Goal: Feedback & Contribution: Contribute content

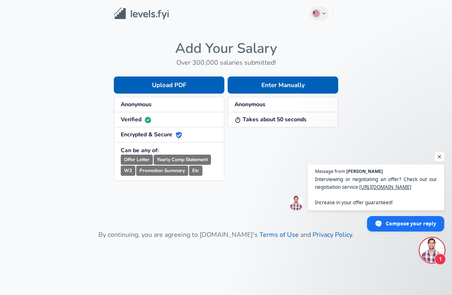
click at [321, 83] on button "Enter Manually" at bounding box center [283, 84] width 111 height 17
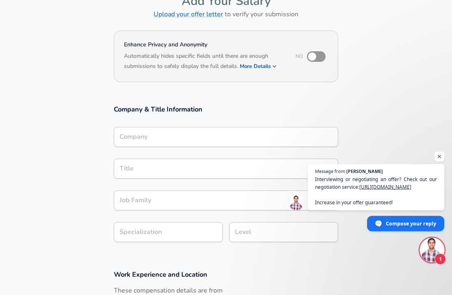
click at [127, 127] on div "Company" at bounding box center [226, 137] width 224 height 20
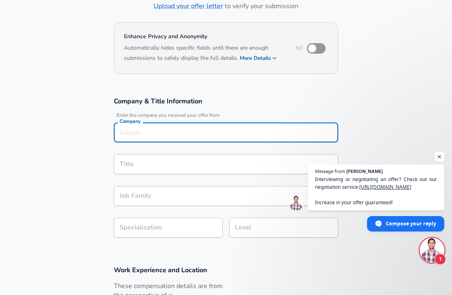
scroll to position [49, 0]
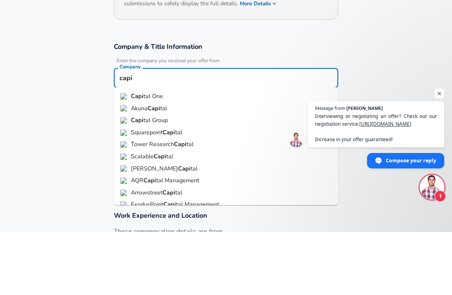
click at [127, 156] on img at bounding box center [123, 159] width 7 height 7
type input "Capital One"
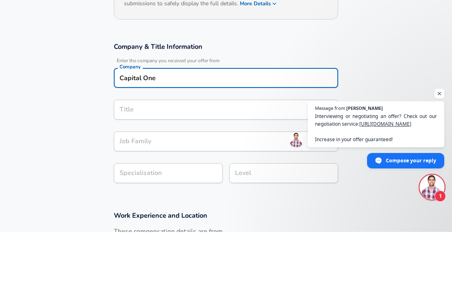
click at [125, 163] on div "Title" at bounding box center [226, 173] width 224 height 20
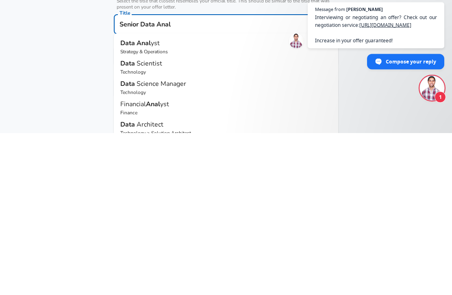
click at [127, 210] on p "Strategy & Operations" at bounding box center [225, 213] width 211 height 7
type input "Data Analyst"
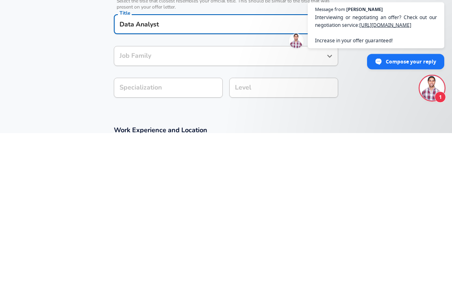
type input "Data Analyst"
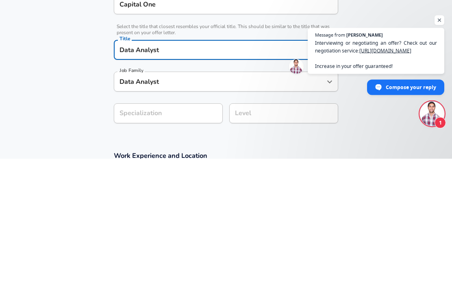
click at [440, 152] on span "Open chat" at bounding box center [440, 157] width 10 height 10
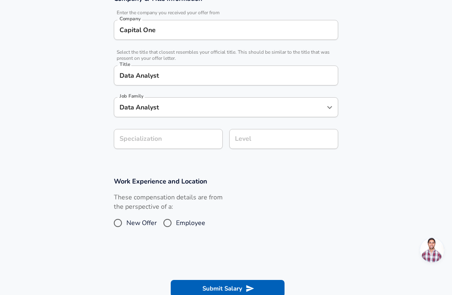
click at [334, 104] on icon "Open" at bounding box center [330, 108] width 10 height 10
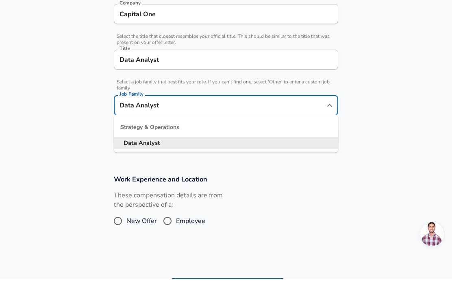
click at [357, 108] on section "Company & Title Information Enter the company you received your offer from Comp…" at bounding box center [226, 83] width 452 height 196
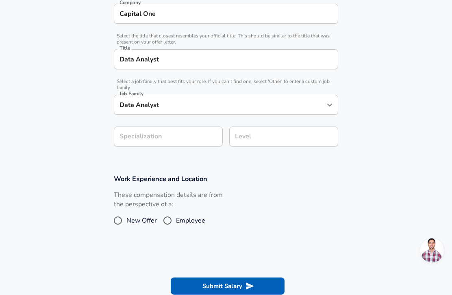
click at [122, 126] on div "Specialization Specialization" at bounding box center [168, 136] width 109 height 20
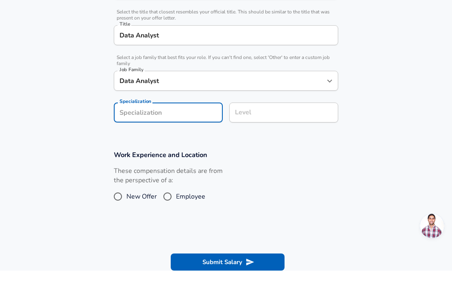
click at [302, 120] on div "Level Level" at bounding box center [280, 136] width 115 height 32
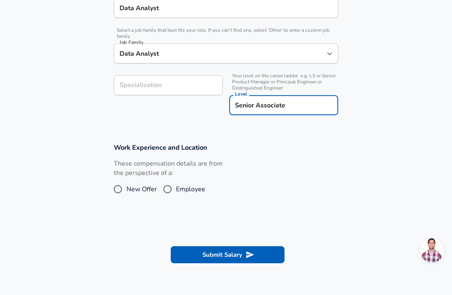
scroll to position [229, 0]
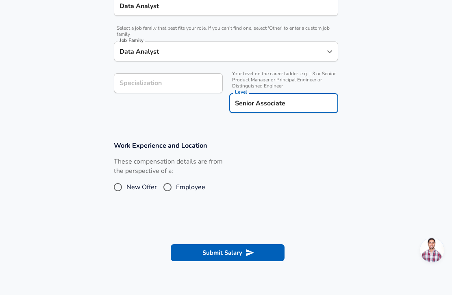
type input "Senior Associate"
click at [174, 186] on input "Employee" at bounding box center [167, 187] width 17 height 13
radio input "true"
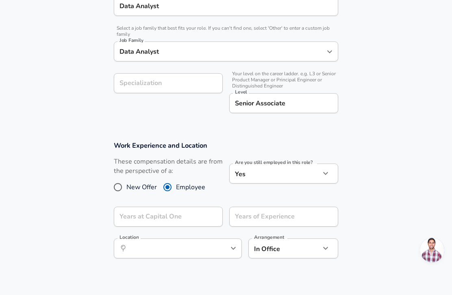
scroll to position [230, 0]
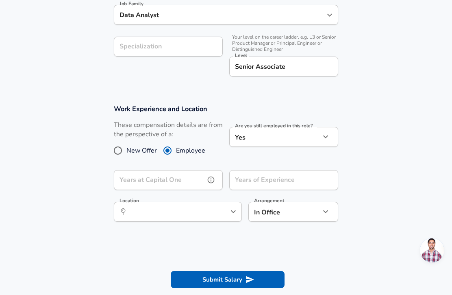
click at [170, 180] on input "Years at Capital One" at bounding box center [159, 180] width 91 height 20
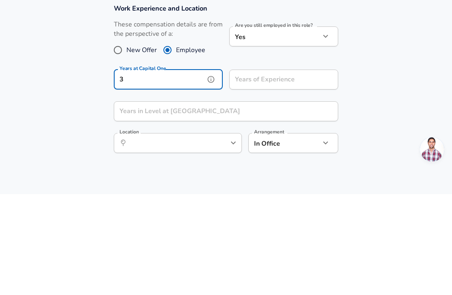
type input "3"
click at [314, 170] on input "Years of Experience" at bounding box center [274, 180] width 91 height 20
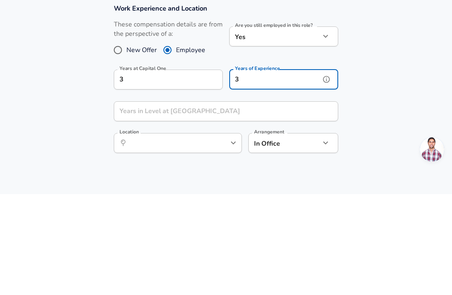
type input "3"
click at [124, 202] on input "Years in Level at [GEOGRAPHIC_DATA]" at bounding box center [217, 212] width 206 height 20
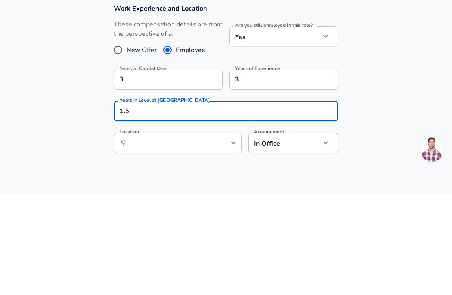
click at [87, 124] on section "Work Experience and Location These compensation details are from the perspectiv…" at bounding box center [226, 183] width 452 height 176
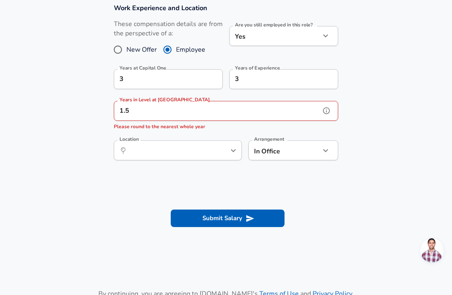
click at [253, 106] on input "1.5" at bounding box center [217, 111] width 206 height 20
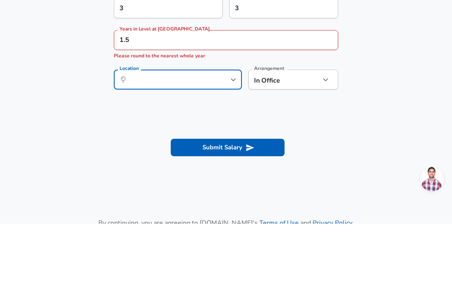
click at [251, 101] on input "1.5" at bounding box center [217, 111] width 206 height 20
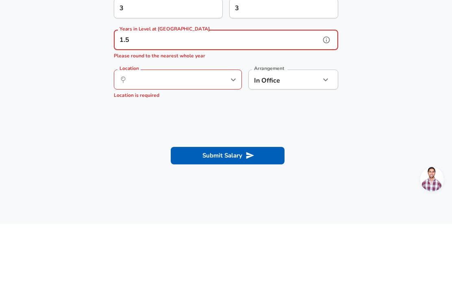
click at [248, 101] on input "1.5" at bounding box center [217, 111] width 206 height 20
type input "1"
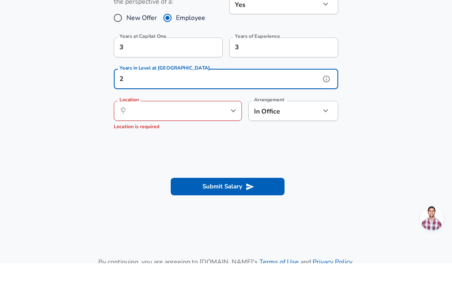
click at [221, 139] on icon "help" at bounding box center [220, 142] width 7 height 7
type input "2"
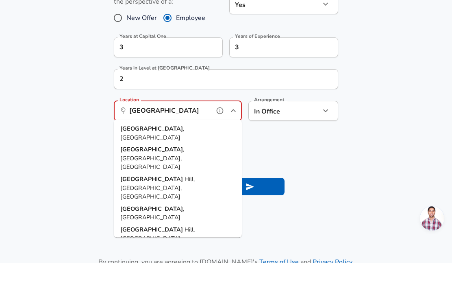
click at [177, 137] on input "[GEOGRAPHIC_DATA]" at bounding box center [168, 143] width 83 height 13
click at [198, 155] on li "[GEOGRAPHIC_DATA] , [GEOGRAPHIC_DATA]" at bounding box center [178, 165] width 128 height 21
type input "[GEOGRAPHIC_DATA], [GEOGRAPHIC_DATA]"
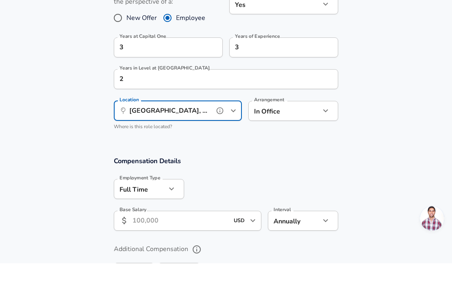
click at [216, 155] on p "Where is this role located?" at bounding box center [178, 159] width 128 height 8
click at [324, 138] on icon "button" at bounding box center [326, 143] width 10 height 10
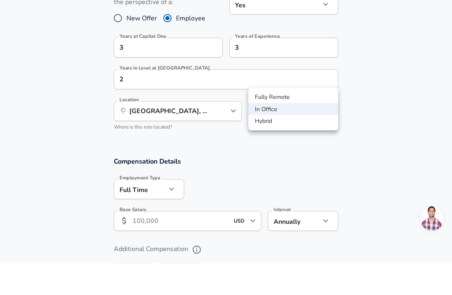
scroll to position [399, 0]
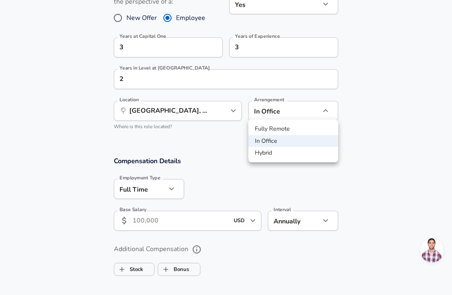
click at [323, 150] on li "Hybrid" at bounding box center [293, 153] width 90 height 12
type input "hybrid"
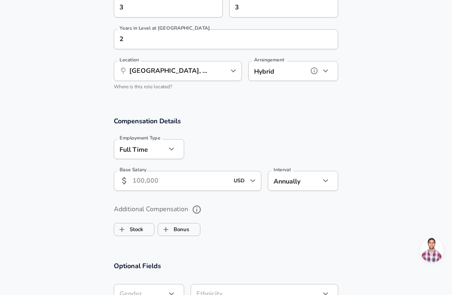
scroll to position [439, 0]
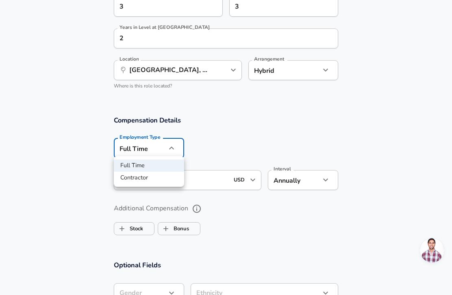
click at [326, 132] on div at bounding box center [226, 147] width 452 height 295
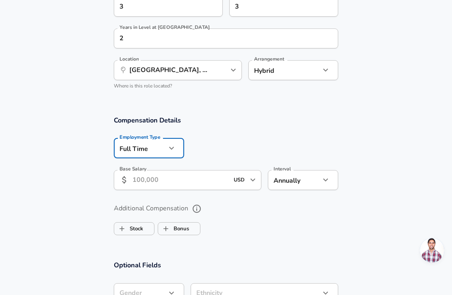
click at [124, 184] on div "​ USD ​ Base Salary" at bounding box center [188, 180] width 148 height 20
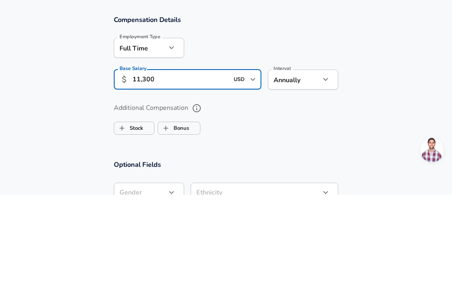
type input "113,000"
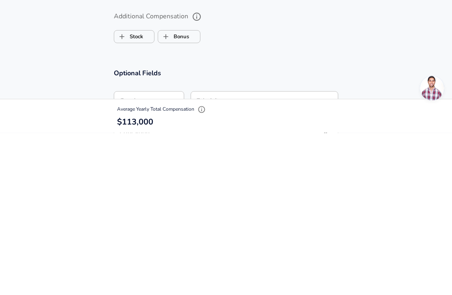
click at [197, 191] on span "Bonus" at bounding box center [179, 198] width 42 height 15
checkbox input "true"
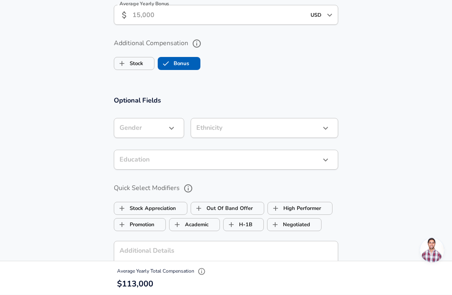
scroll to position [660, 0]
click at [121, 61] on input "Stock" at bounding box center [121, 63] width 15 height 15
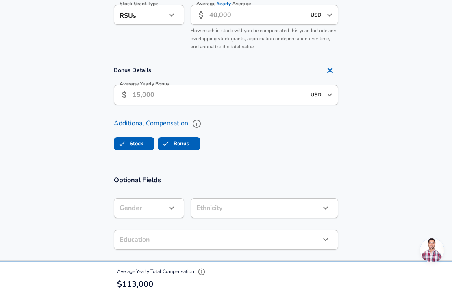
checkbox input "true"
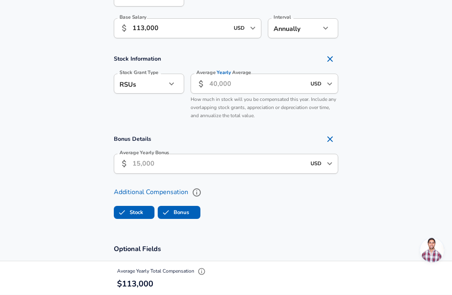
click at [293, 84] on input "Average Yearly Average" at bounding box center [257, 84] width 96 height 20
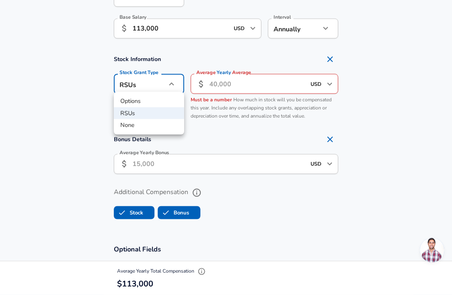
scroll to position [591, 0]
click at [123, 127] on li "None" at bounding box center [149, 125] width 70 height 12
type input "none"
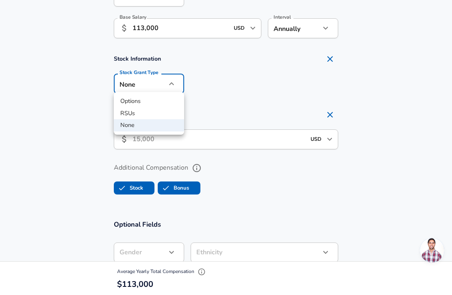
click at [306, 113] on div at bounding box center [226, 147] width 452 height 295
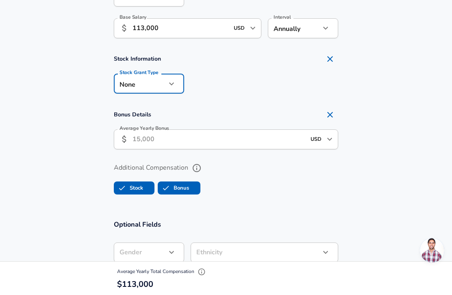
click at [274, 139] on input "Average Yearly Bonus" at bounding box center [219, 139] width 173 height 20
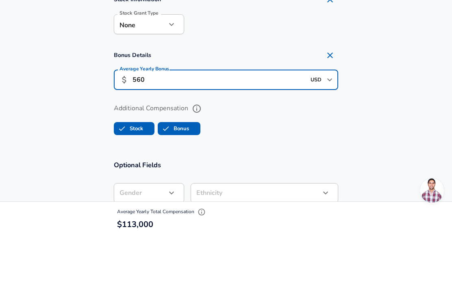
type input "5,600"
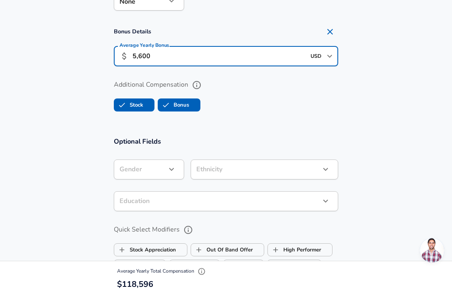
scroll to position [677, 0]
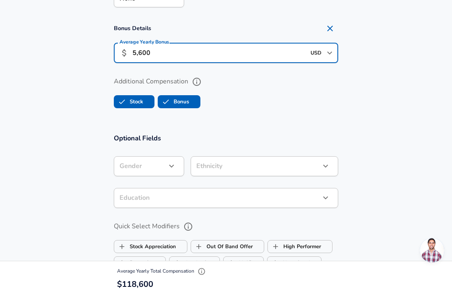
click at [124, 101] on input "Stock" at bounding box center [121, 101] width 15 height 15
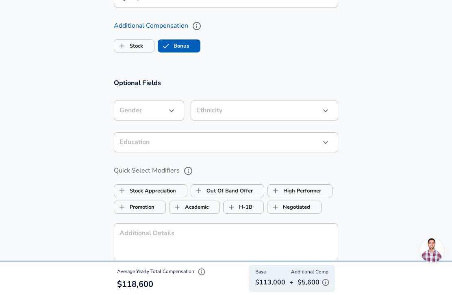
checkbox input "false"
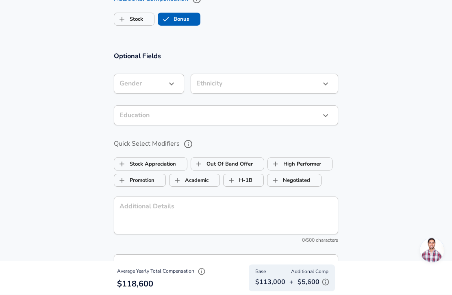
scroll to position [704, 0]
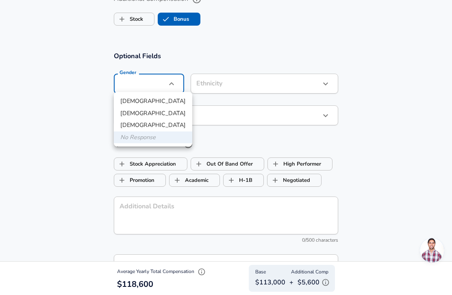
click at [122, 115] on li "[DEMOGRAPHIC_DATA]" at bounding box center [153, 113] width 78 height 12
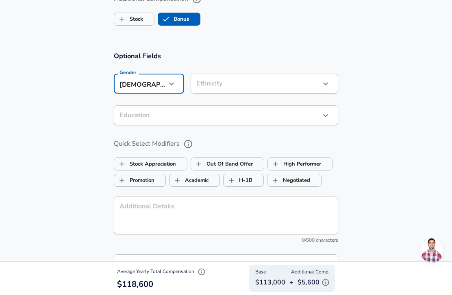
type input "[DEMOGRAPHIC_DATA]"
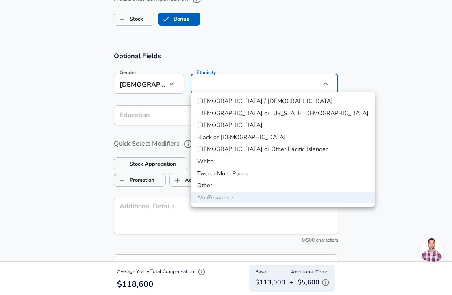
click at [299, 119] on li "[DEMOGRAPHIC_DATA]" at bounding box center [283, 125] width 185 height 12
type input "[DEMOGRAPHIC_DATA]"
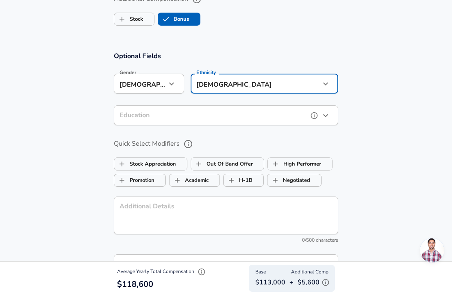
click at [315, 111] on icon "help" at bounding box center [314, 115] width 8 height 8
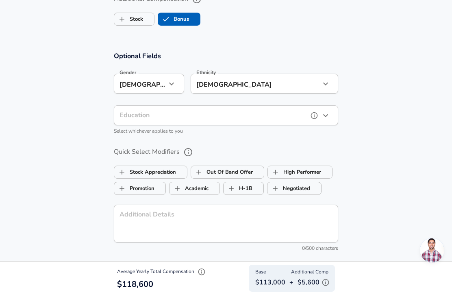
click at [330, 116] on icon "button" at bounding box center [326, 116] width 10 height 10
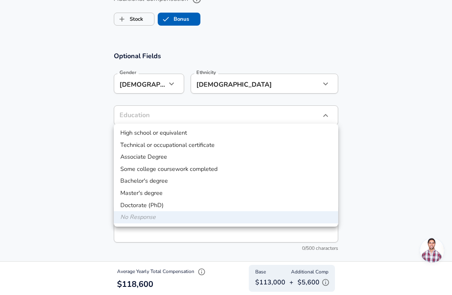
click at [130, 193] on li "Master's degree" at bounding box center [226, 193] width 224 height 12
type input "Masters degree"
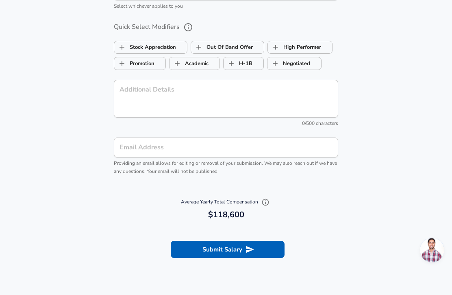
scroll to position [831, 0]
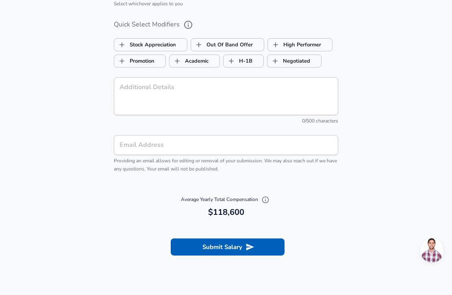
click at [180, 244] on button "Submit Salary" at bounding box center [228, 246] width 114 height 17
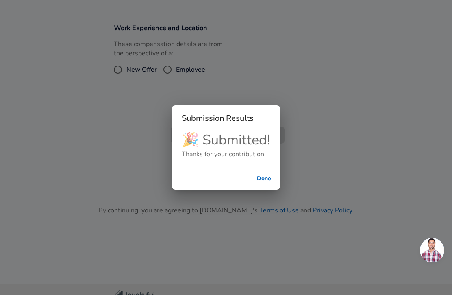
scroll to position [323, 0]
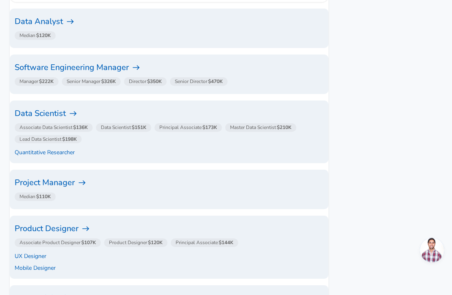
scroll to position [564, 0]
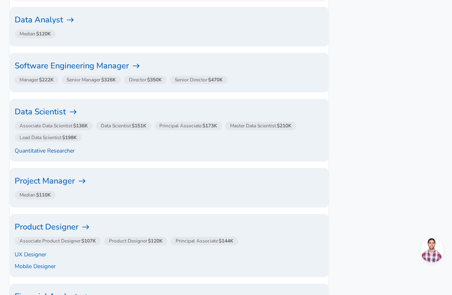
click at [79, 26] on h6 "Data Analyst" at bounding box center [169, 19] width 309 height 13
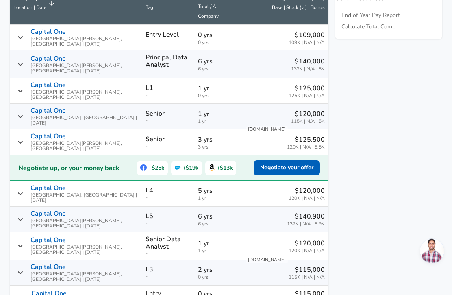
scroll to position [403, 0]
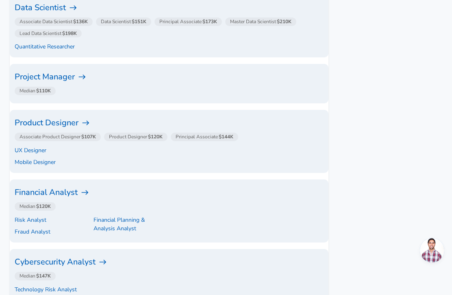
scroll to position [646, 0]
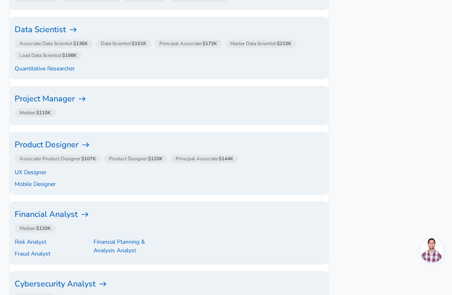
click at [47, 36] on h6 "Data Scientist" at bounding box center [169, 29] width 309 height 13
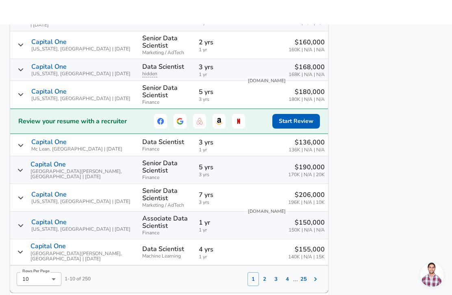
scroll to position [630, 0]
